Goal: Submit feedback/report problem

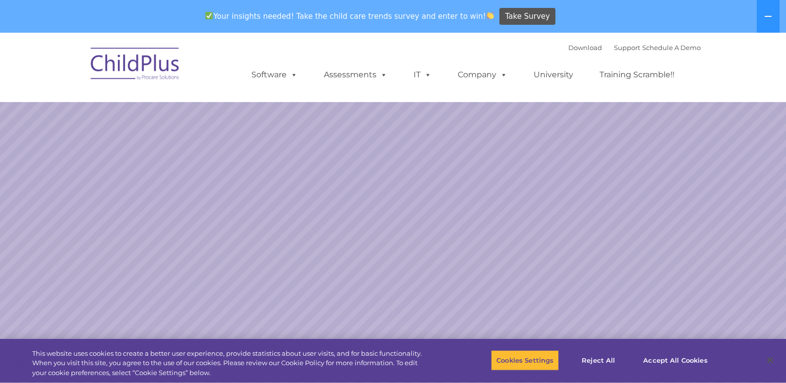
select select "MEDIUM"
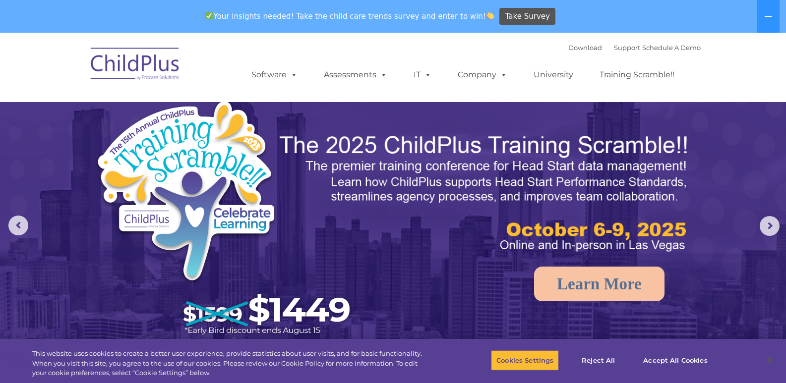
click at [347, 105] on img at bounding box center [227, 222] width 264 height 244
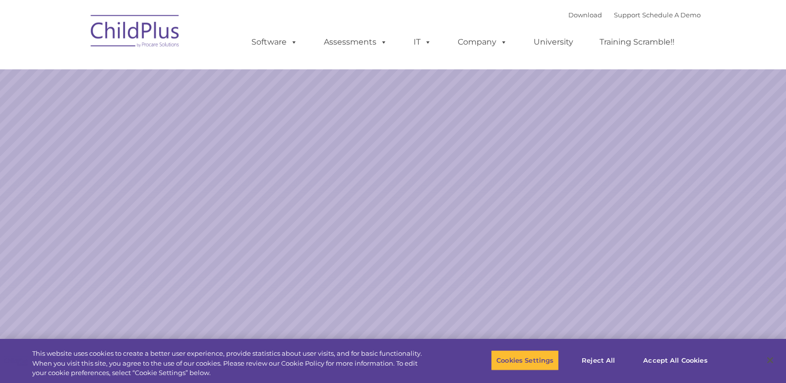
select select "MEDIUM"
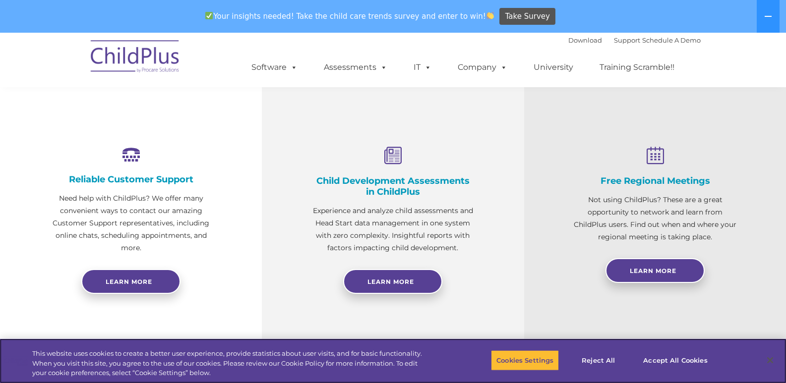
scroll to position [328, 0]
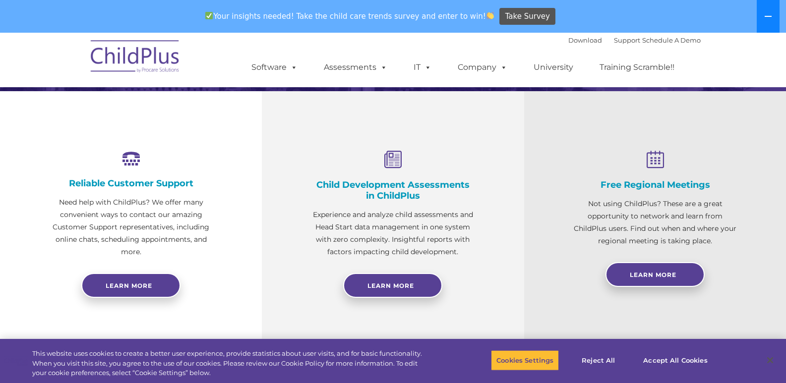
click at [771, 17] on icon at bounding box center [768, 16] width 7 height 1
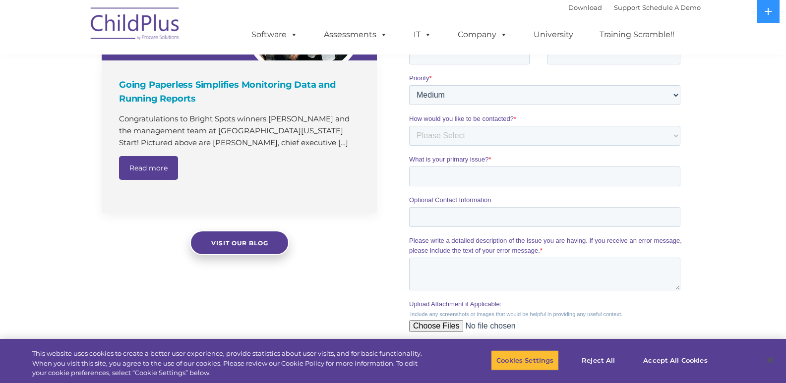
scroll to position [1056, 0]
